Goal: Task Accomplishment & Management: Complete application form

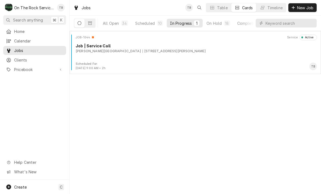
click at [160, 58] on div "JOB-1044 Service Active Job | Service Call Wofford College 551 Cummings St, Spa…" at bounding box center [195, 48] width 247 height 27
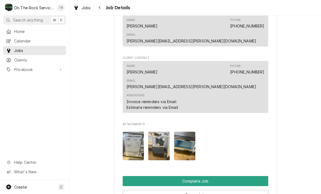
scroll to position [499, 0]
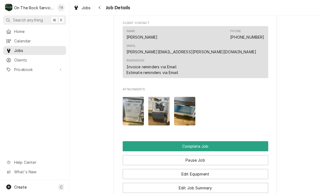
click at [210, 183] on button "Edit Job Summary" at bounding box center [196, 188] width 146 height 10
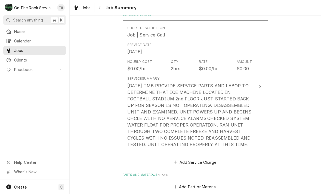
click at [214, 132] on div "9/4/25 TMB PROVIDE SERVICE PARTS AND LABOR TO DETERMINE THAT ICE MACHINE LOCATE…" at bounding box center [189, 115] width 125 height 65
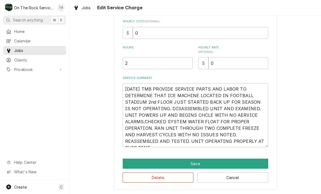
click at [206, 163] on button "Save" at bounding box center [196, 164] width 146 height 10
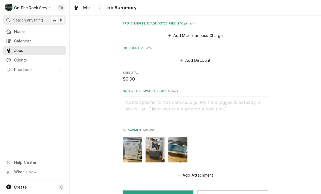
scroll to position [311, 0]
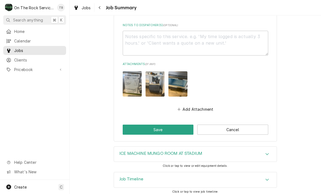
click at [166, 125] on button "Save" at bounding box center [158, 130] width 71 height 10
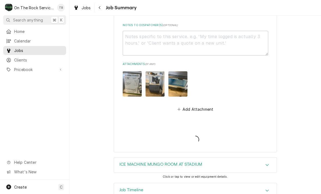
type textarea "x"
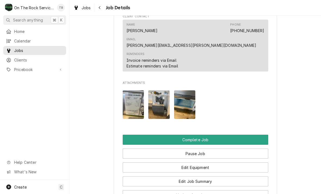
scroll to position [514, 0]
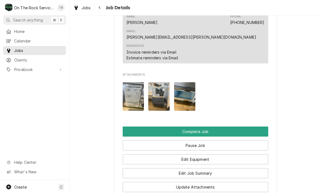
click at [205, 127] on button "Complete Job" at bounding box center [196, 132] width 146 height 10
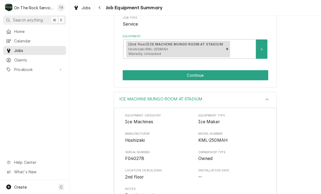
scroll to position [91, 0]
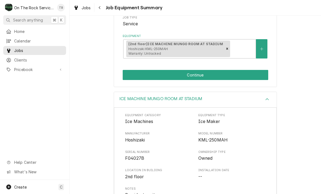
click at [209, 74] on button "Continue" at bounding box center [196, 75] width 146 height 10
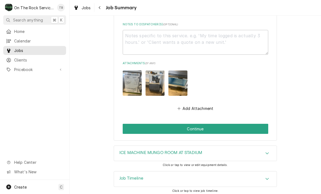
scroll to position [377, 0]
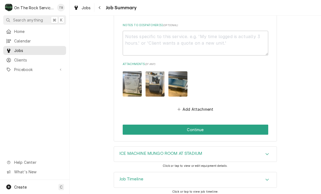
click at [198, 127] on button "Continue" at bounding box center [196, 130] width 146 height 10
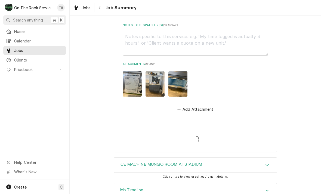
type textarea "x"
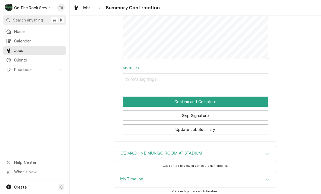
scroll to position [396, 0]
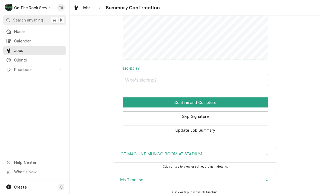
click at [202, 113] on button "Skip Signature" at bounding box center [196, 116] width 146 height 10
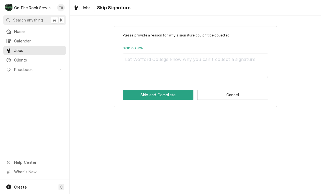
click at [162, 63] on textarea "Skip Reason" at bounding box center [196, 66] width 146 height 25
type textarea "x"
type textarea "N"
type textarea "x"
type textarea "No"
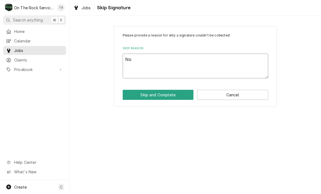
type textarea "x"
type textarea "No"
type textarea "x"
type textarea "No o"
type textarea "x"
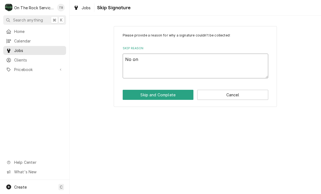
type textarea "No one"
type textarea "x"
type textarea "No one"
type textarea "x"
type textarea "No one o"
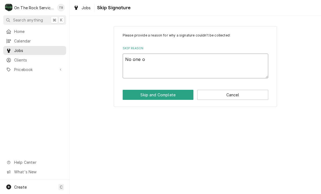
type textarea "x"
type textarea "No one on"
type textarea "x"
type textarea "No one on"
type textarea "x"
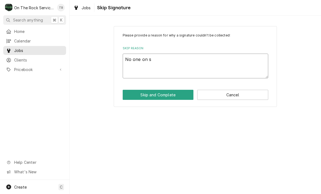
type textarea "No one on si"
type textarea "x"
type textarea "No one on site"
type textarea "x"
type textarea "No one on site"
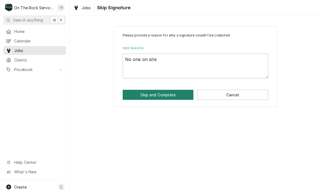
click at [162, 96] on button "Skip and Complete" at bounding box center [158, 95] width 71 height 10
type textarea "x"
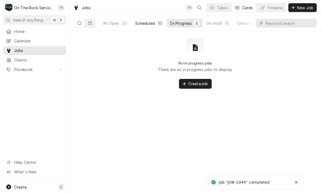
click at [138, 23] on div "Scheduled" at bounding box center [145, 23] width 20 height 6
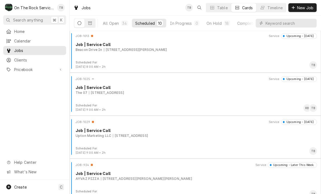
scroll to position [215, 0]
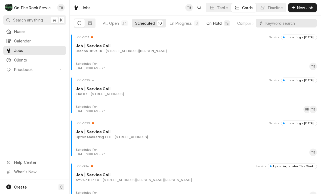
click at [222, 26] on button "On Hold 18" at bounding box center [218, 23] width 30 height 9
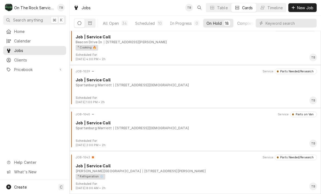
scroll to position [611, 0]
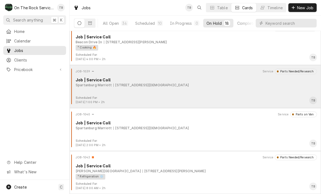
click at [102, 87] on div "Spartanburg Marriott" at bounding box center [94, 85] width 36 height 5
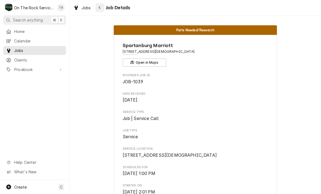
click at [103, 9] on button "Navigate back" at bounding box center [100, 7] width 9 height 9
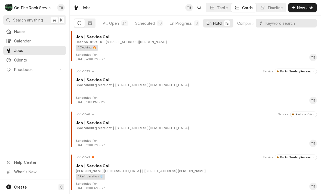
scroll to position [611, 0]
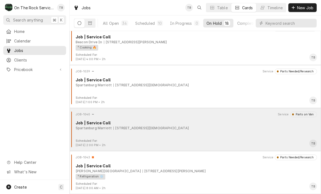
click at [134, 130] on div "[STREET_ADDRESS][DEMOGRAPHIC_DATA]" at bounding box center [151, 128] width 75 height 5
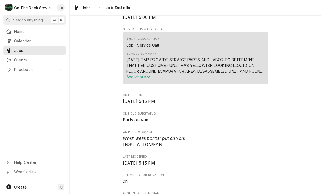
scroll to position [177, 0]
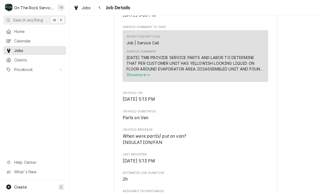
click at [150, 74] on icon "Service Summary" at bounding box center [148, 75] width 3 height 2
